Goal: Check status: Check status

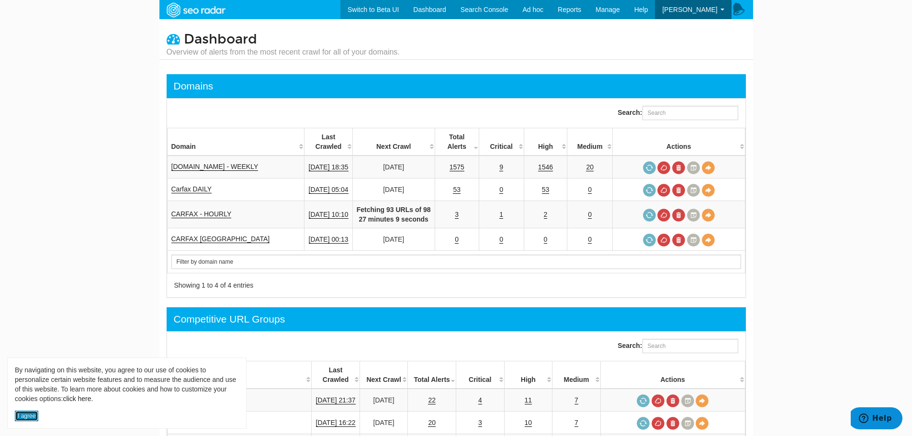
click at [19, 413] on button "I agree" at bounding box center [26, 416] width 23 height 11
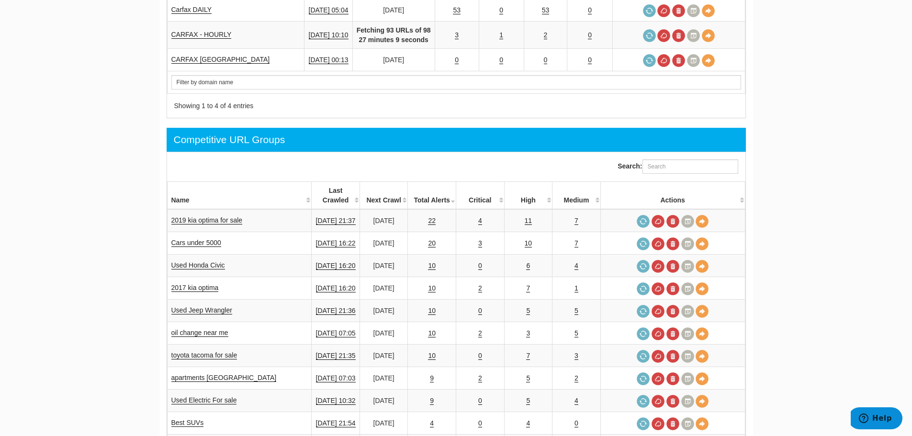
scroll to position [192, 0]
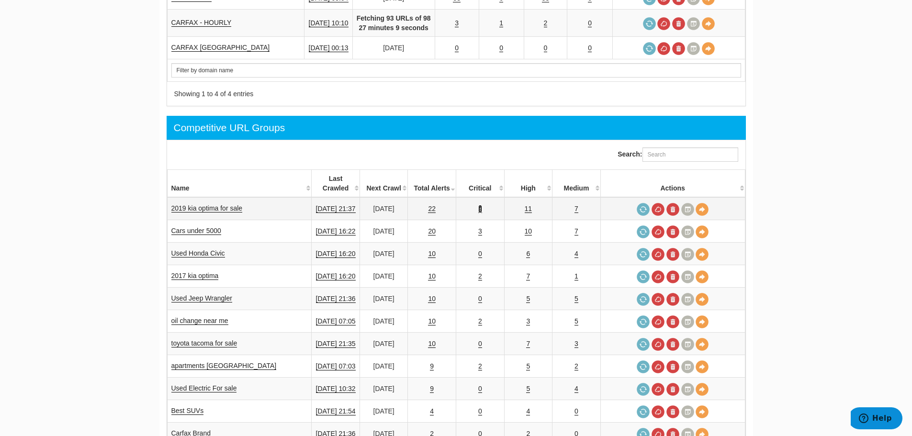
click at [482, 205] on link "4" at bounding box center [481, 209] width 4 height 8
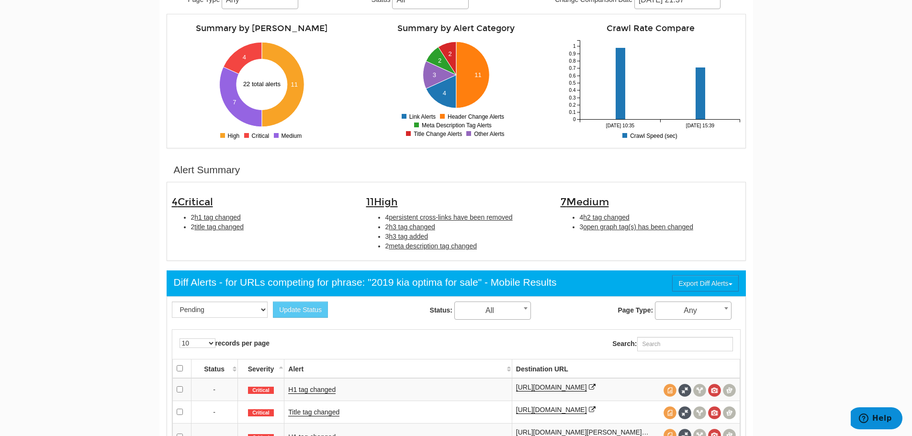
scroll to position [192, 0]
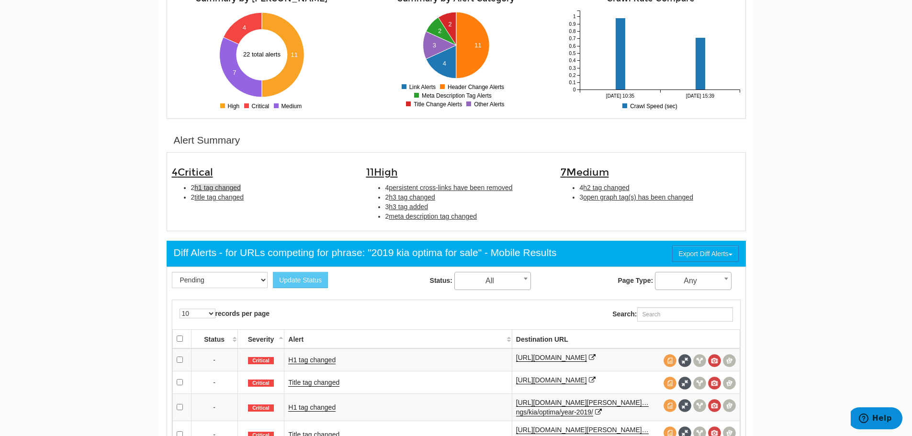
click at [218, 188] on span "h1 tag changed" at bounding box center [217, 188] width 46 height 8
type input "h1 tag changed"
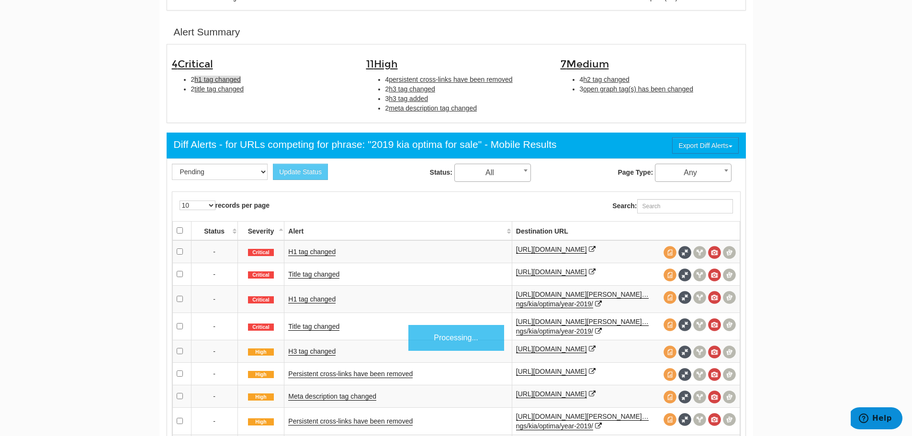
scroll to position [320, 0]
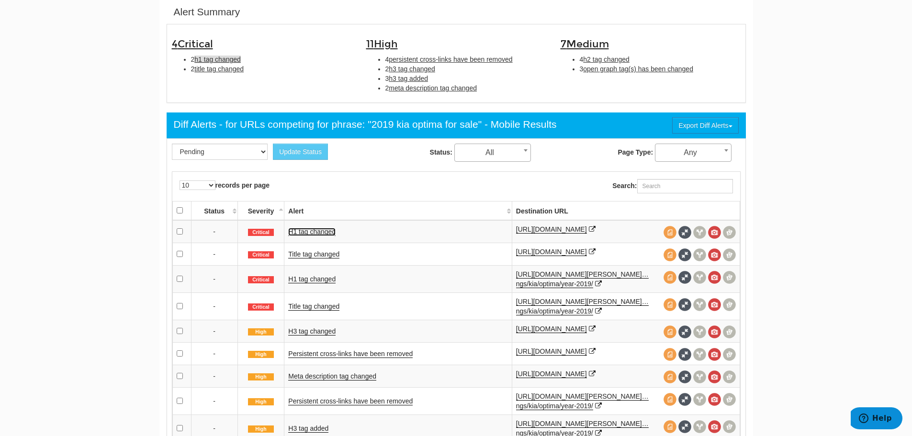
click at [325, 231] on link "H1 tag changed" at bounding box center [311, 232] width 47 height 8
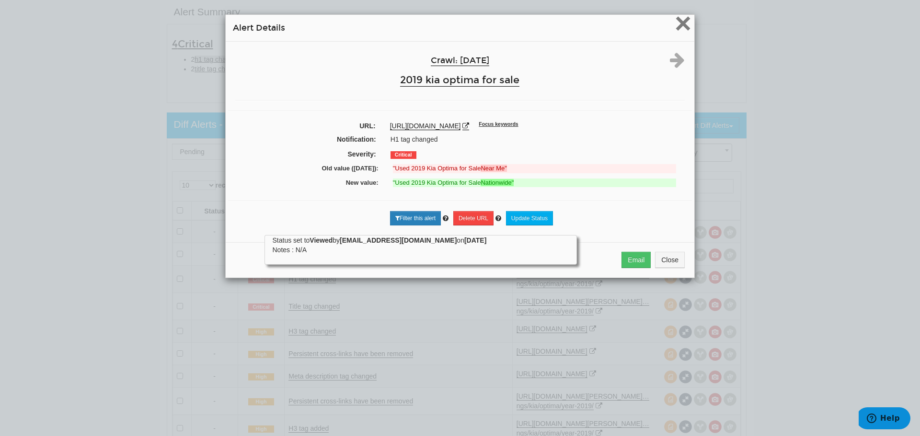
click at [679, 26] on span "×" at bounding box center [682, 23] width 17 height 32
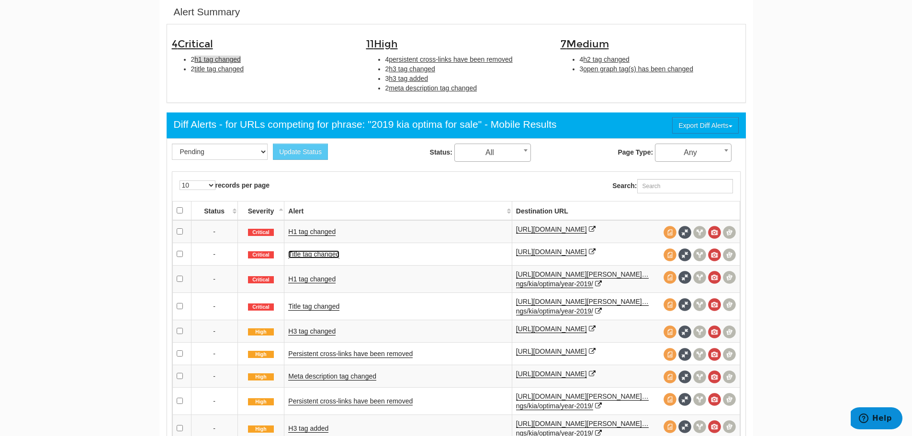
click at [317, 259] on link "Title tag changed" at bounding box center [313, 255] width 51 height 8
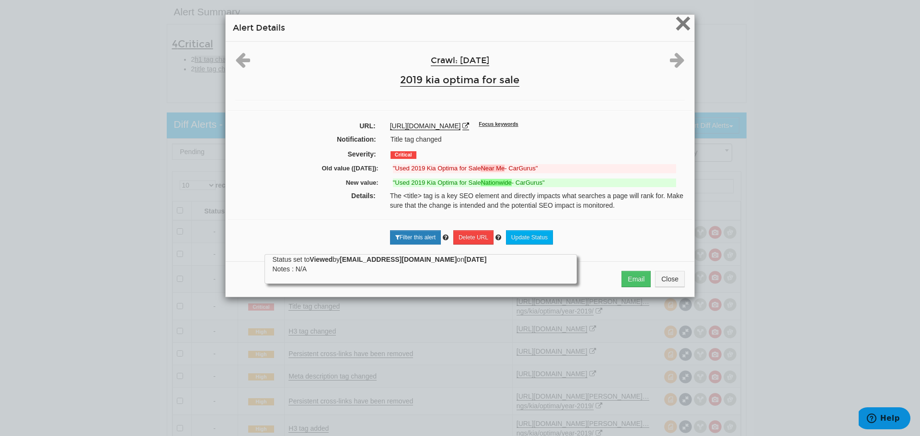
click at [679, 21] on span "×" at bounding box center [682, 23] width 17 height 32
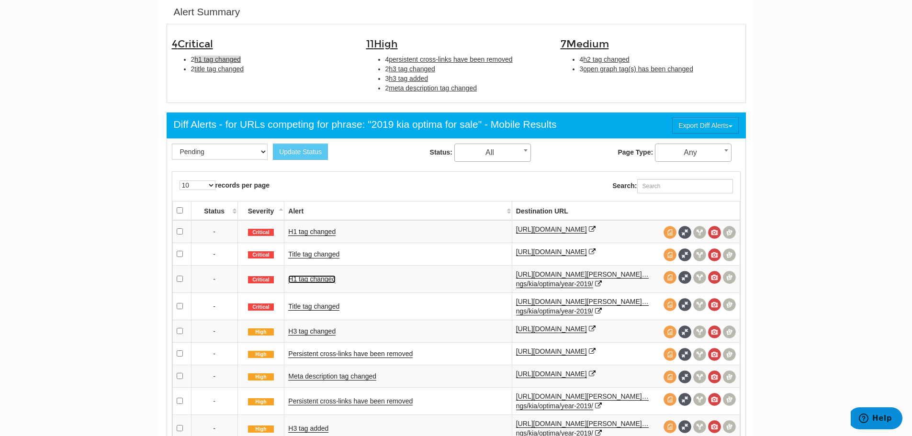
click at [312, 284] on link "H1 tag changed" at bounding box center [311, 279] width 47 height 8
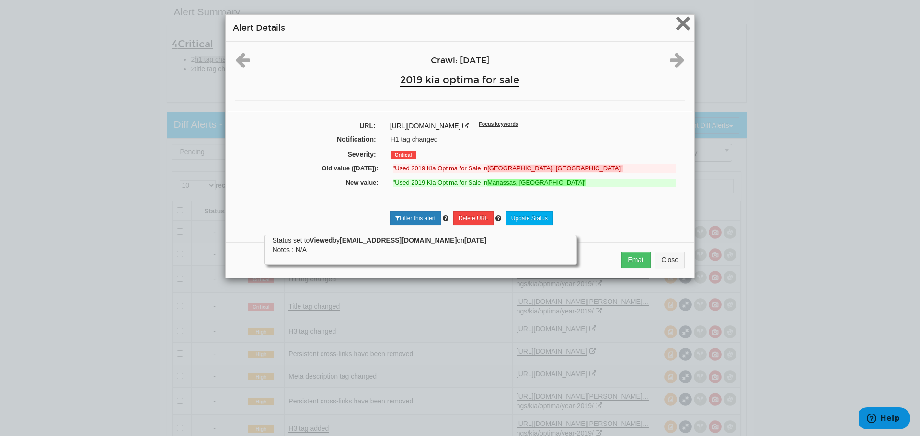
click at [681, 25] on span "×" at bounding box center [682, 23] width 17 height 32
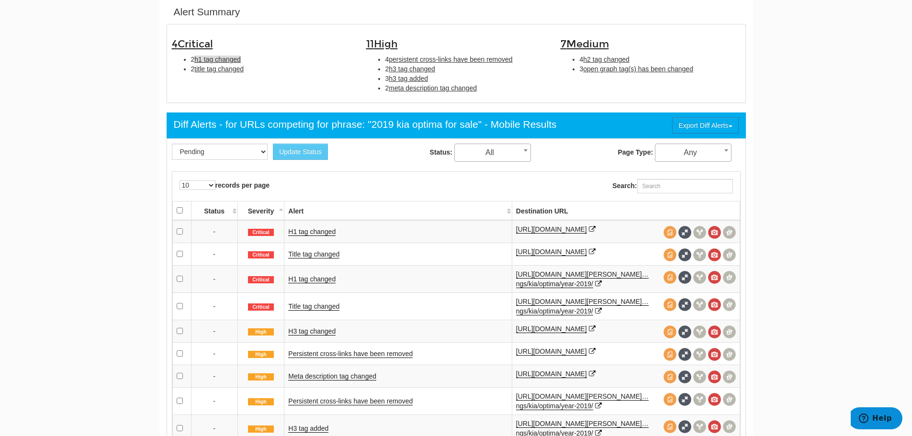
scroll to position [368, 0]
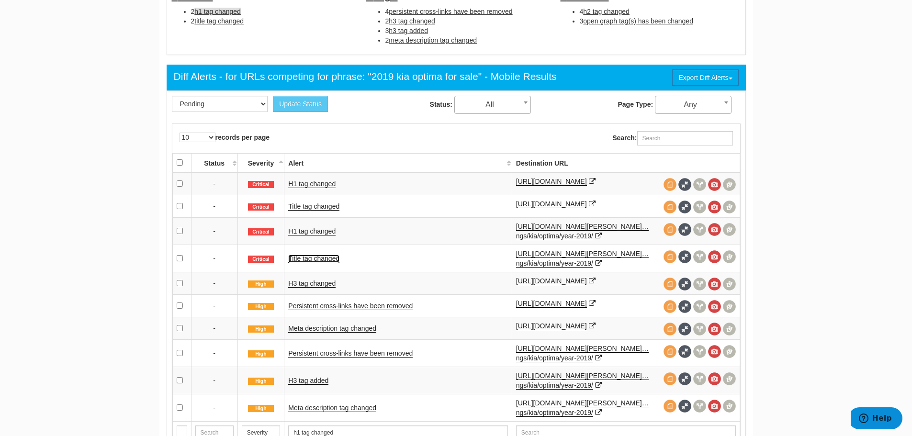
click at [328, 263] on link "Title tag changed" at bounding box center [313, 259] width 51 height 8
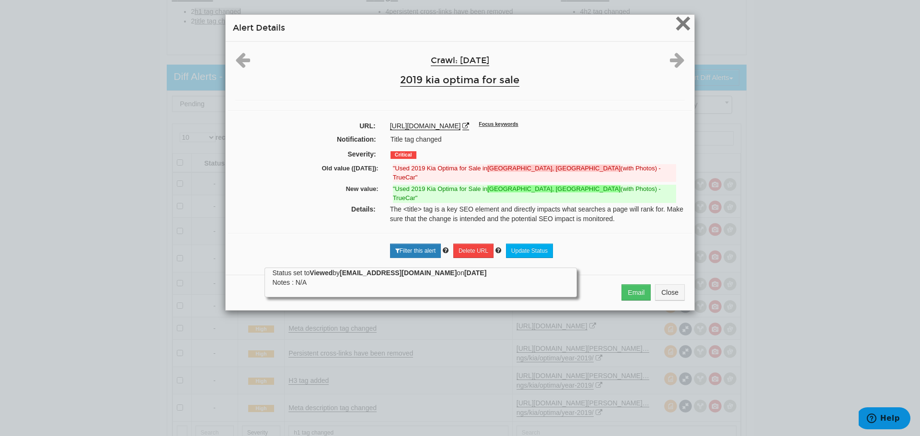
click at [678, 23] on span "×" at bounding box center [682, 23] width 17 height 32
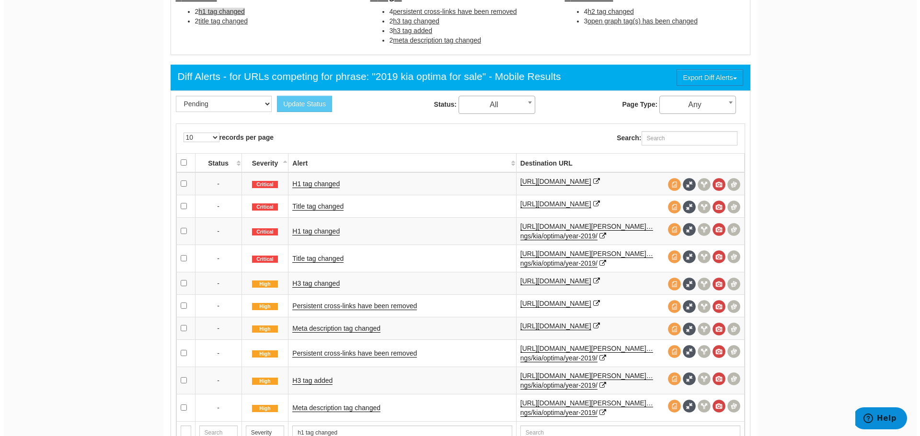
scroll to position [416, 0]
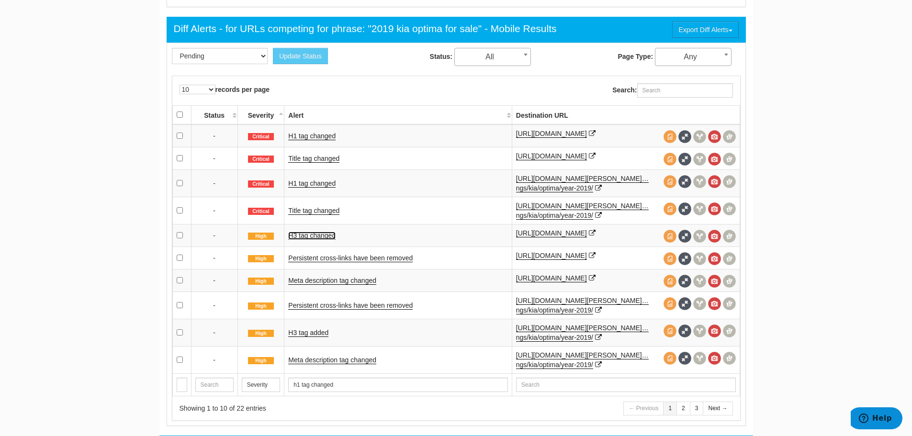
click at [321, 240] on link "H3 tag changed" at bounding box center [311, 236] width 47 height 8
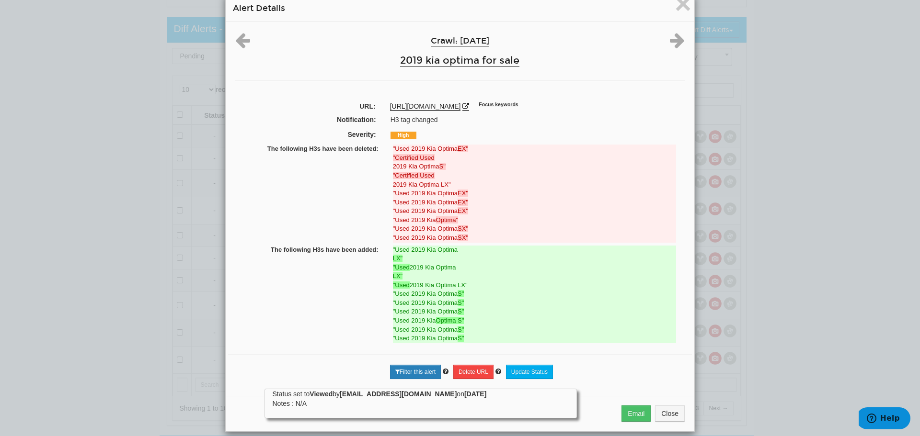
scroll to position [30, 0]
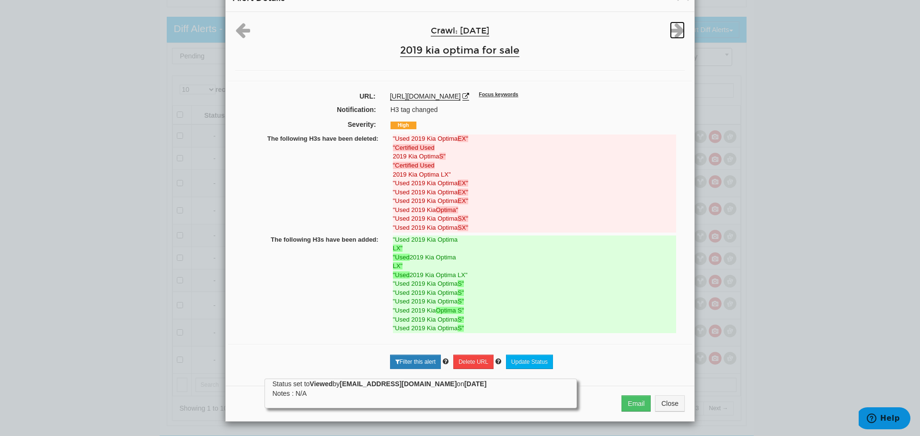
click at [670, 28] on icon at bounding box center [677, 30] width 15 height 17
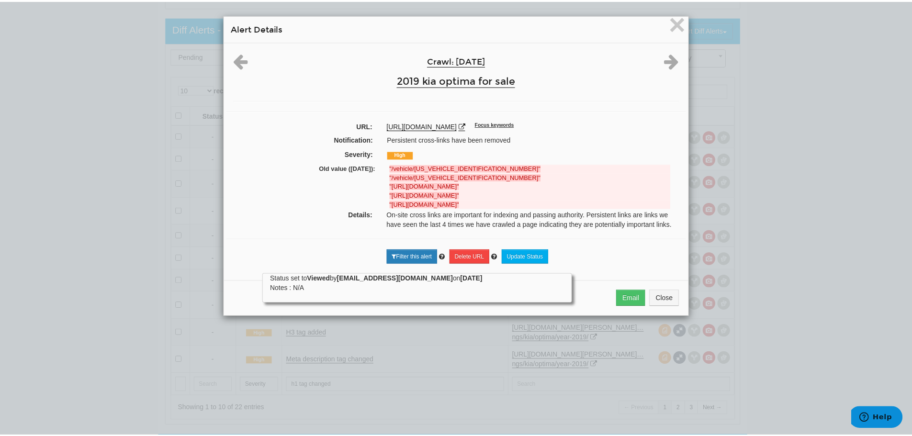
scroll to position [0, 0]
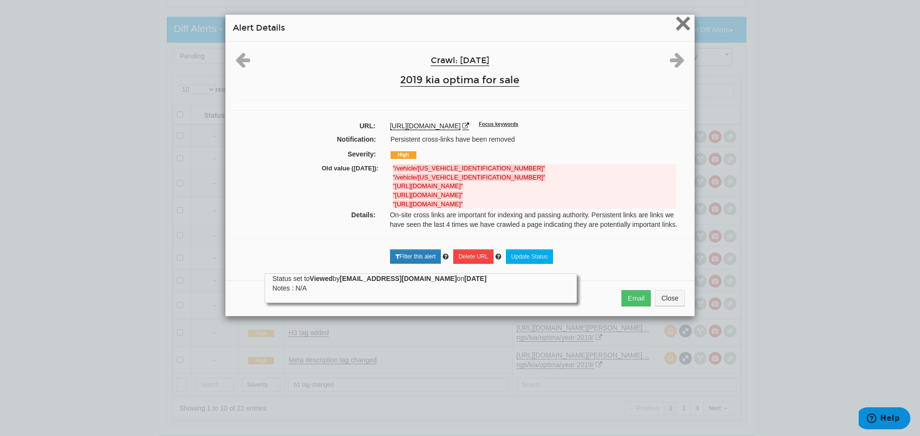
click at [676, 23] on span "×" at bounding box center [682, 23] width 17 height 32
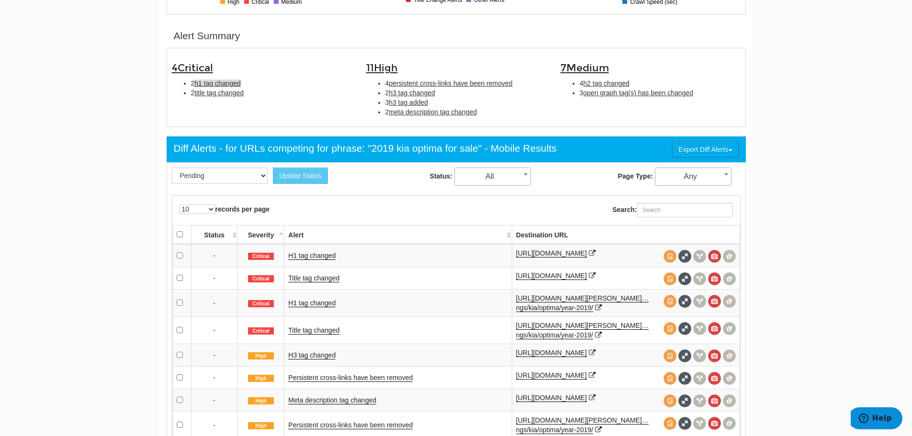
scroll to position [272, 0]
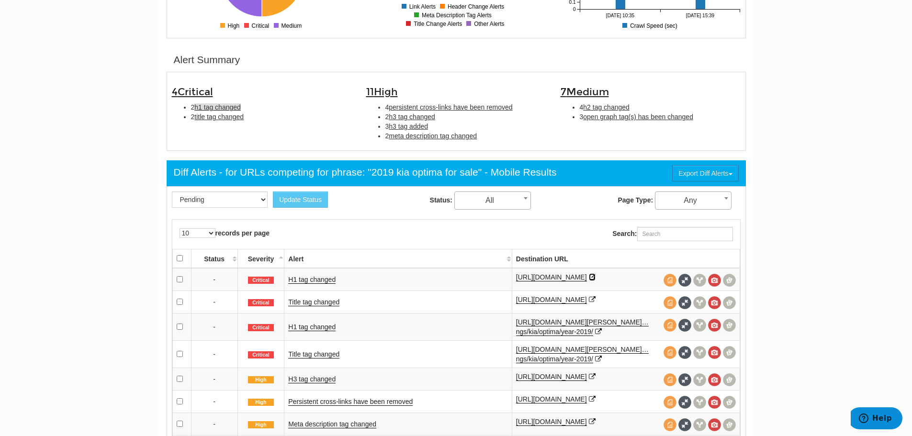
click at [589, 281] on icon at bounding box center [592, 277] width 7 height 7
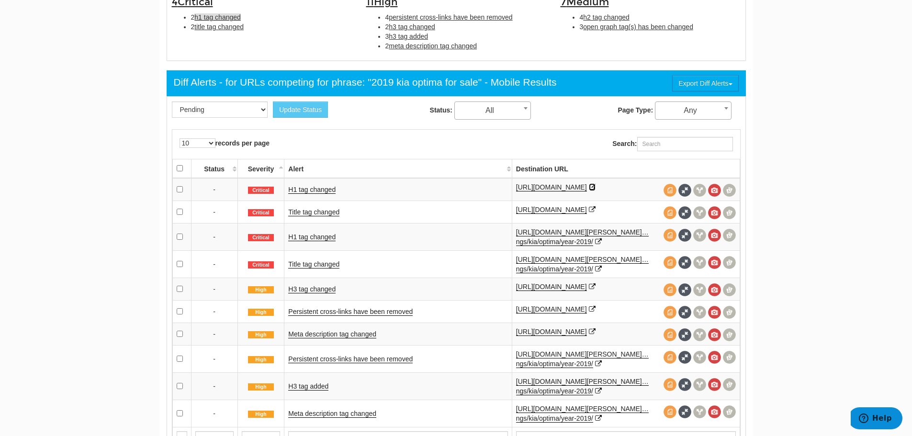
scroll to position [368, 0]
